Goal: Task Accomplishment & Management: Complete application form

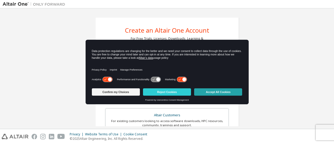
click at [215, 92] on button "Accept All Cookies" at bounding box center [218, 91] width 48 height 7
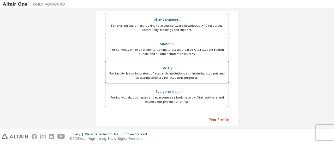
scroll to position [96, 0]
click at [159, 93] on div "Everyone else" at bounding box center [167, 91] width 117 height 7
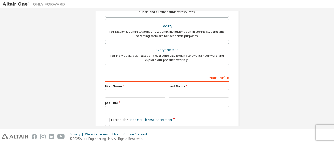
scroll to position [139, 0]
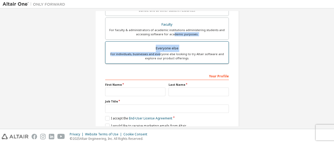
drag, startPoint x: 173, startPoint y: 33, endPoint x: 159, endPoint y: 53, distance: 24.4
click at [159, 53] on div "Altair Customers For existing customers looking to access software downloads, H…" at bounding box center [167, 17] width 124 height 96
click at [159, 53] on div "For individuals, businesses and everyone else looking to try Altair software an…" at bounding box center [167, 56] width 117 height 8
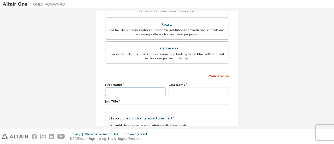
click at [122, 90] on input "text" at bounding box center [135, 92] width 60 height 9
type input "********"
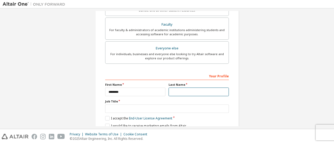
click at [182, 89] on input "text" at bounding box center [199, 92] width 60 height 9
type input "*****"
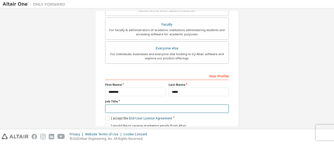
click at [125, 108] on input "text" at bounding box center [167, 109] width 124 height 9
type input "*********"
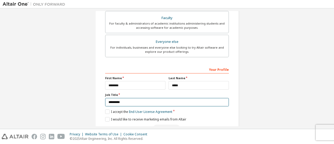
scroll to position [160, 0]
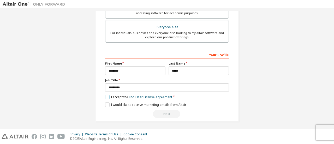
click at [108, 95] on label "I accept the End-User License Agreement" at bounding box center [138, 97] width 67 height 4
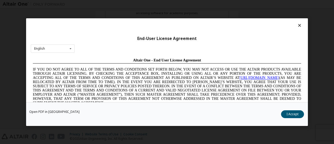
scroll to position [0, 0]
click at [301, 113] on button "I Accept" at bounding box center [292, 114] width 23 height 8
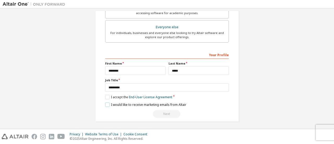
click at [107, 102] on label "I would like to receive marketing emails from Altair" at bounding box center [145, 104] width 81 height 4
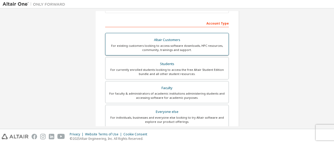
scroll to position [76, 0]
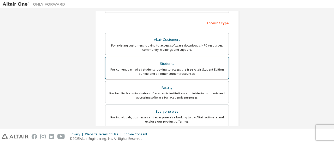
click at [171, 57] on label "Students For currently enrolled students looking to access the free Altair Stud…" at bounding box center [167, 68] width 124 height 22
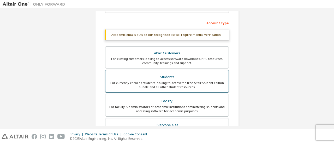
click at [164, 76] on div "Students" at bounding box center [167, 76] width 117 height 7
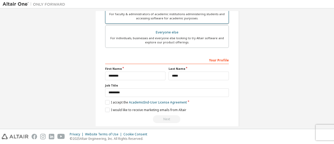
scroll to position [173, 0]
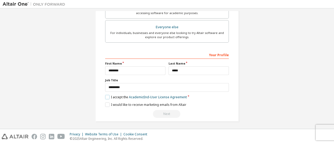
click at [106, 95] on label "I accept the Academic End-User License Agreement" at bounding box center [146, 97] width 82 height 4
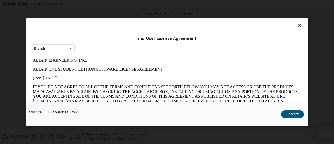
scroll to position [0, 0]
click at [292, 112] on button "I Accept" at bounding box center [292, 114] width 23 height 8
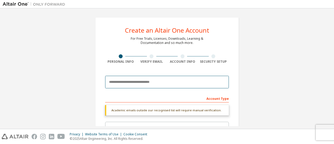
click at [143, 79] on input "email" at bounding box center [167, 82] width 124 height 13
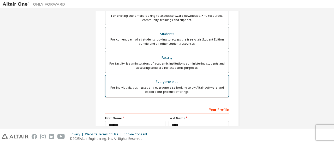
scroll to position [123, 0]
type input "**********"
click at [165, 28] on label "Students For currently enrolled students looking to access the free Altair Stud…" at bounding box center [167, 38] width 124 height 22
click at [158, 78] on div "Everyone else" at bounding box center [167, 81] width 117 height 7
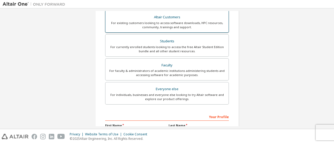
scroll to position [160, 0]
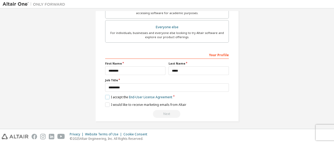
click at [106, 96] on label "I accept the End-User License Agreement" at bounding box center [138, 97] width 67 height 4
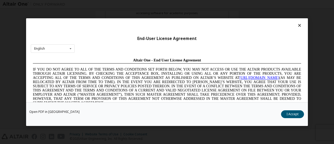
scroll to position [0, 0]
click at [293, 114] on button "I Accept" at bounding box center [292, 114] width 23 height 8
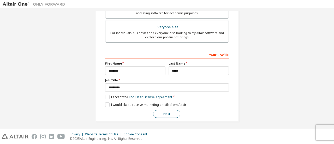
click at [172, 110] on button "Next" at bounding box center [166, 114] width 27 height 8
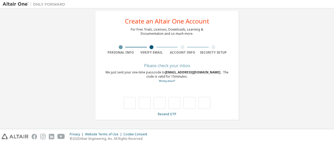
scroll to position [9, 0]
type input "*"
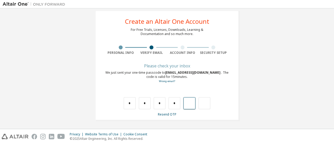
type input "*"
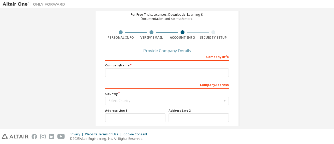
scroll to position [24, 0]
click at [132, 55] on div "Company Info" at bounding box center [167, 56] width 124 height 8
drag, startPoint x: 129, startPoint y: 57, endPoint x: 111, endPoint y: 81, distance: 29.7
click at [111, 81] on div "Company Info Company Name Company Address Country Select Country [GEOGRAPHIC_DA…" at bounding box center [167, 112] width 124 height 120
click at [111, 81] on div "Company Address" at bounding box center [167, 84] width 124 height 8
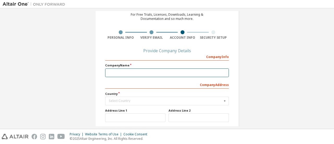
click at [118, 69] on input "text" at bounding box center [167, 72] width 124 height 9
type input "**********"
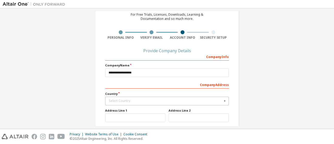
click at [113, 97] on div "Select Country [GEOGRAPHIC_DATA] [GEOGRAPHIC_DATA] [GEOGRAPHIC_DATA] [GEOGRAPHI…" at bounding box center [167, 101] width 124 height 9
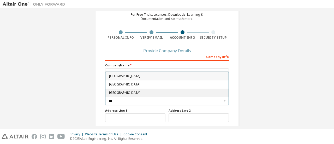
type input "***"
click at [121, 93] on span "[GEOGRAPHIC_DATA]" at bounding box center [167, 92] width 116 height 3
type input "***"
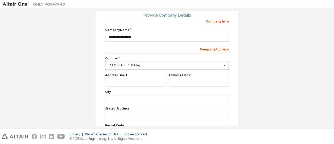
scroll to position [63, 0]
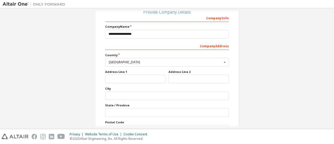
drag, startPoint x: 124, startPoint y: 74, endPoint x: 124, endPoint y: 79, distance: 5.5
click at [124, 79] on div "Address Line 1" at bounding box center [135, 77] width 63 height 14
click at [124, 79] on input "text" at bounding box center [135, 79] width 60 height 9
type input "**********"
click at [183, 82] on input "text" at bounding box center [199, 79] width 60 height 9
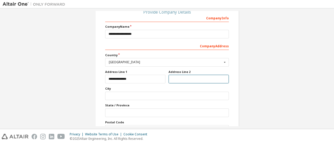
type input "**********"
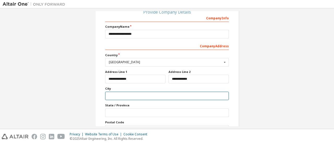
click at [115, 95] on input "text" at bounding box center [167, 96] width 124 height 9
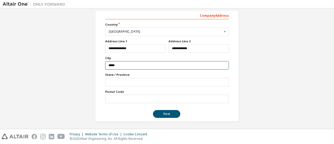
type input "*****"
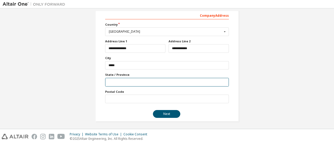
click at [124, 79] on input "text" at bounding box center [167, 82] width 124 height 9
type input "**********"
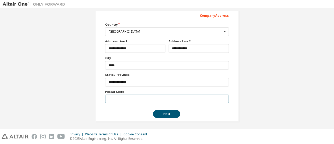
click at [117, 101] on input "text" at bounding box center [167, 99] width 124 height 9
type input "*****"
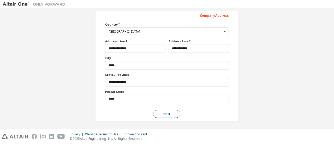
click at [158, 111] on button "Next" at bounding box center [166, 114] width 27 height 8
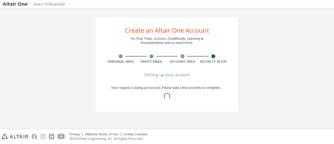
scroll to position [0, 0]
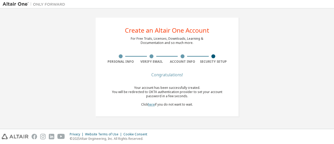
click at [149, 103] on link "here" at bounding box center [151, 104] width 7 height 4
